Goal: Task Accomplishment & Management: Use online tool/utility

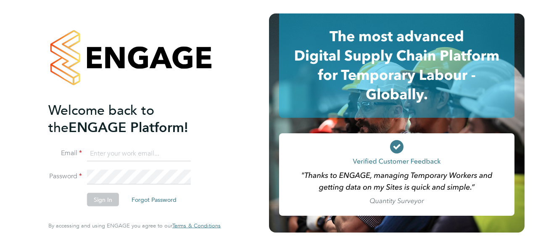
type input "hjones@skilledcareers.co.uk"
click at [100, 200] on button "Sign In" at bounding box center [103, 199] width 32 height 13
